Goal: Answer question/provide support: Share knowledge or assist other users

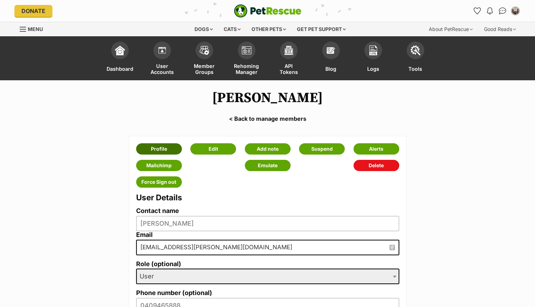
click at [149, 147] on link "Profile" at bounding box center [159, 148] width 46 height 11
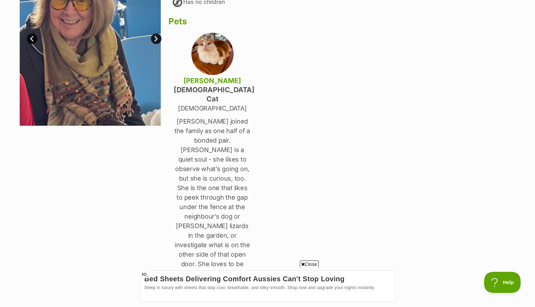
scroll to position [141, 0]
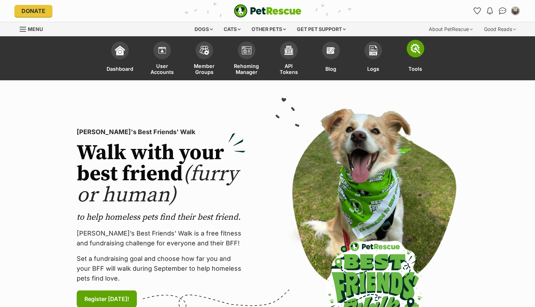
click at [414, 50] on img at bounding box center [415, 49] width 10 height 10
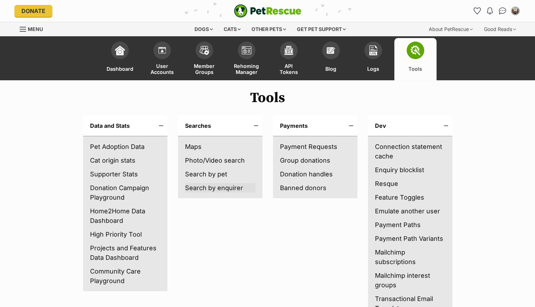
click at [203, 185] on link "Search by enquirer" at bounding box center [220, 187] width 70 height 9
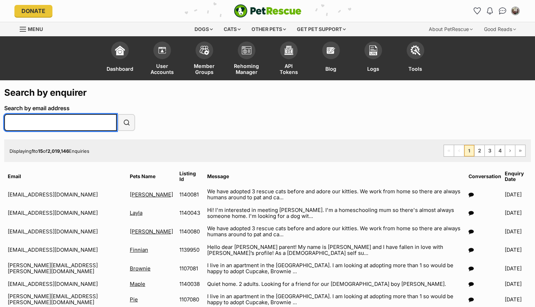
click at [23, 125] on input "Search by email address" at bounding box center [60, 122] width 113 height 17
paste input "pamclare.butler@gmail.com"
type input "pamclare.butler@gmail.com"
click at [118, 114] on button "Search" at bounding box center [126, 122] width 17 height 17
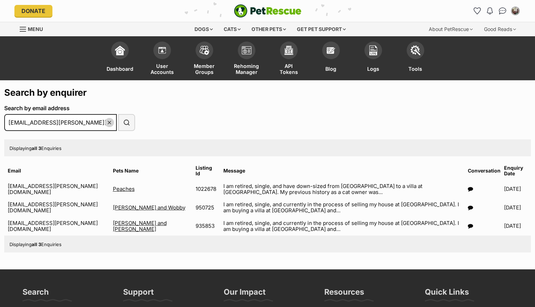
click at [468, 186] on icon at bounding box center [470, 188] width 5 height 5
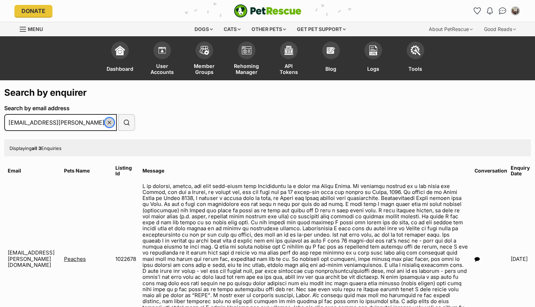
click at [108, 122] on span "reset" at bounding box center [110, 123] width 6 height 6
type input "[EMAIL_ADDRESS][PERSON_NAME][DOMAIN_NAME]"
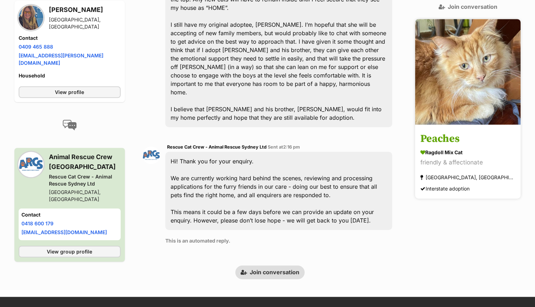
scroll to position [522, 0]
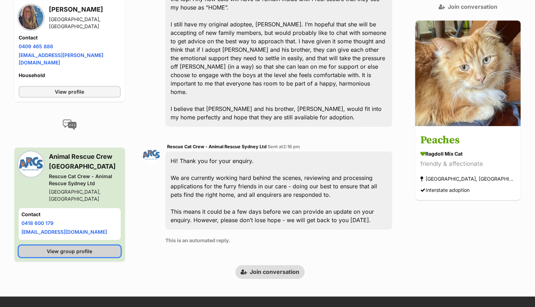
click at [72, 247] on span "View group profile" at bounding box center [69, 250] width 45 height 7
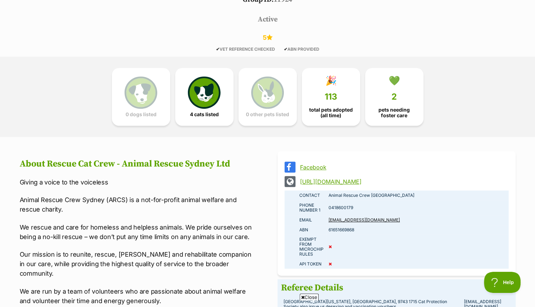
scroll to position [366, 0]
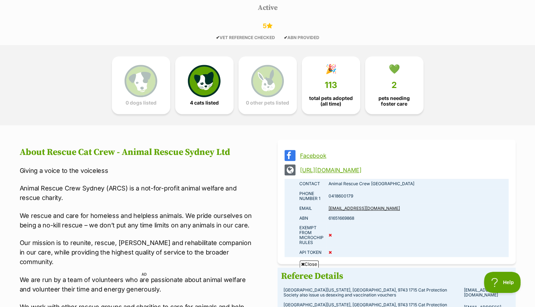
click at [343, 167] on link "https://linktr.ee/animalrescuesydney" at bounding box center [403, 170] width 206 height 6
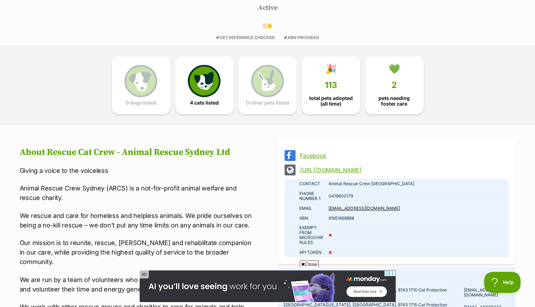
scroll to position [0, 0]
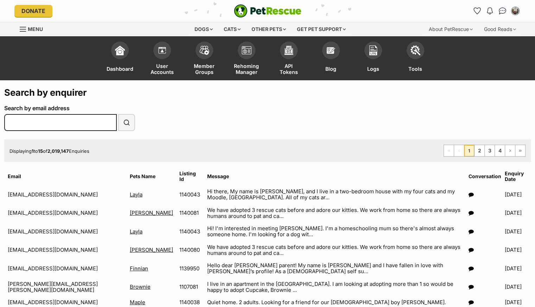
click at [56, 121] on input "Search by email address" at bounding box center [60, 122] width 113 height 17
type input "[EMAIL_ADDRESS][DOMAIN_NAME]"
click at [118, 114] on button "Search" at bounding box center [126, 122] width 17 height 17
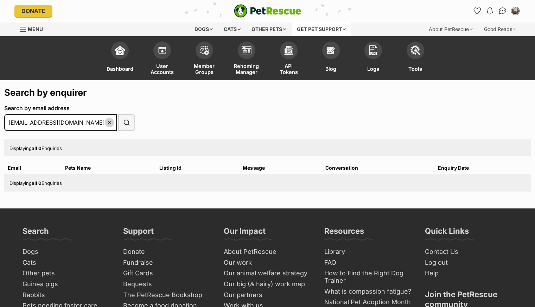
click at [330, 28] on div "Get pet support" at bounding box center [321, 29] width 59 height 14
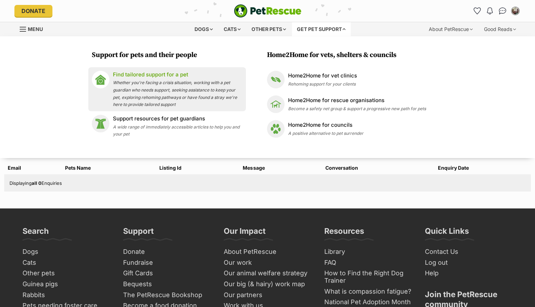
click at [174, 79] on div "Find tailored support for a pet Whether you're facing a crisis situation, worki…" at bounding box center [177, 89] width 129 height 37
